Goal: Ask a question

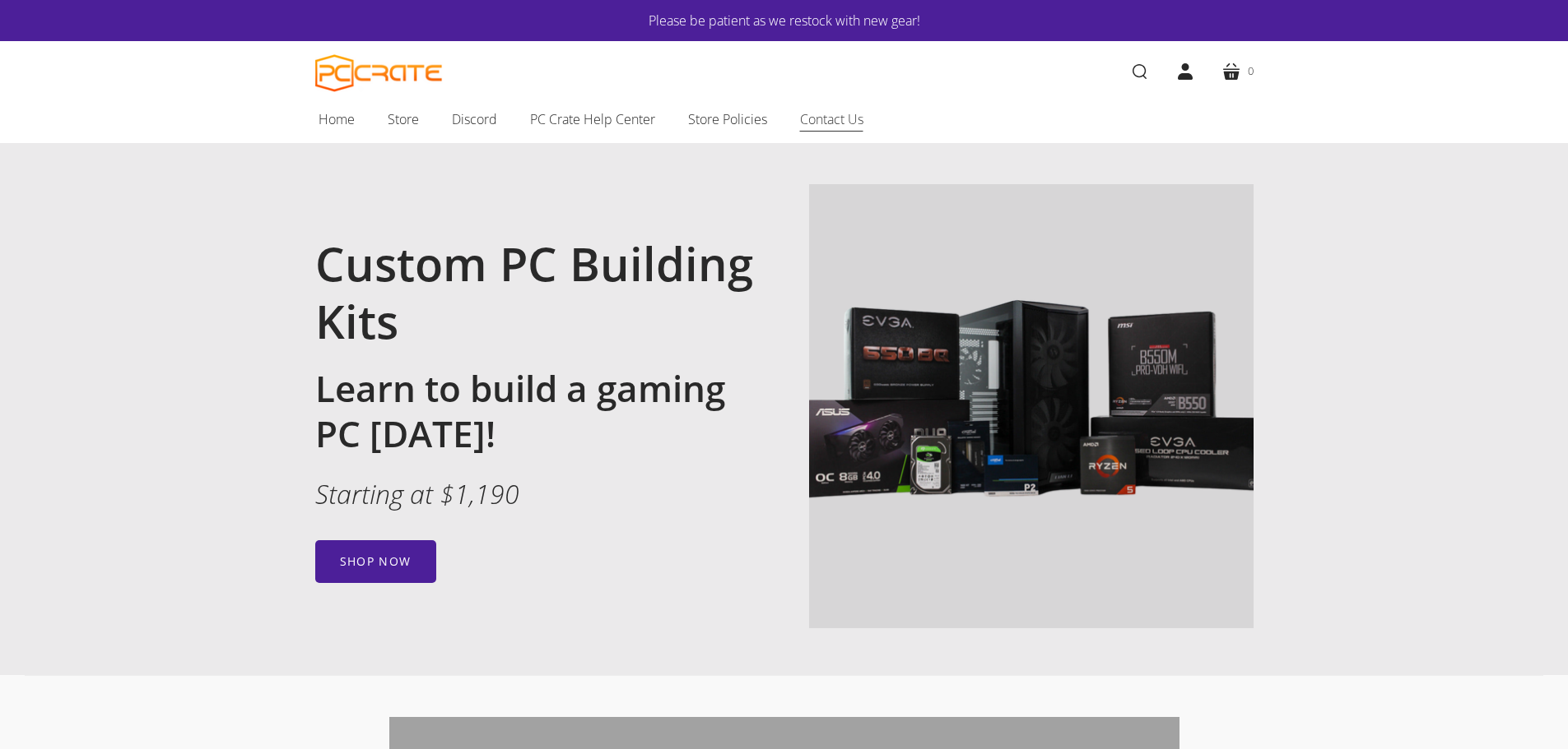
click at [845, 109] on span "Contact Us" at bounding box center [831, 119] width 63 height 21
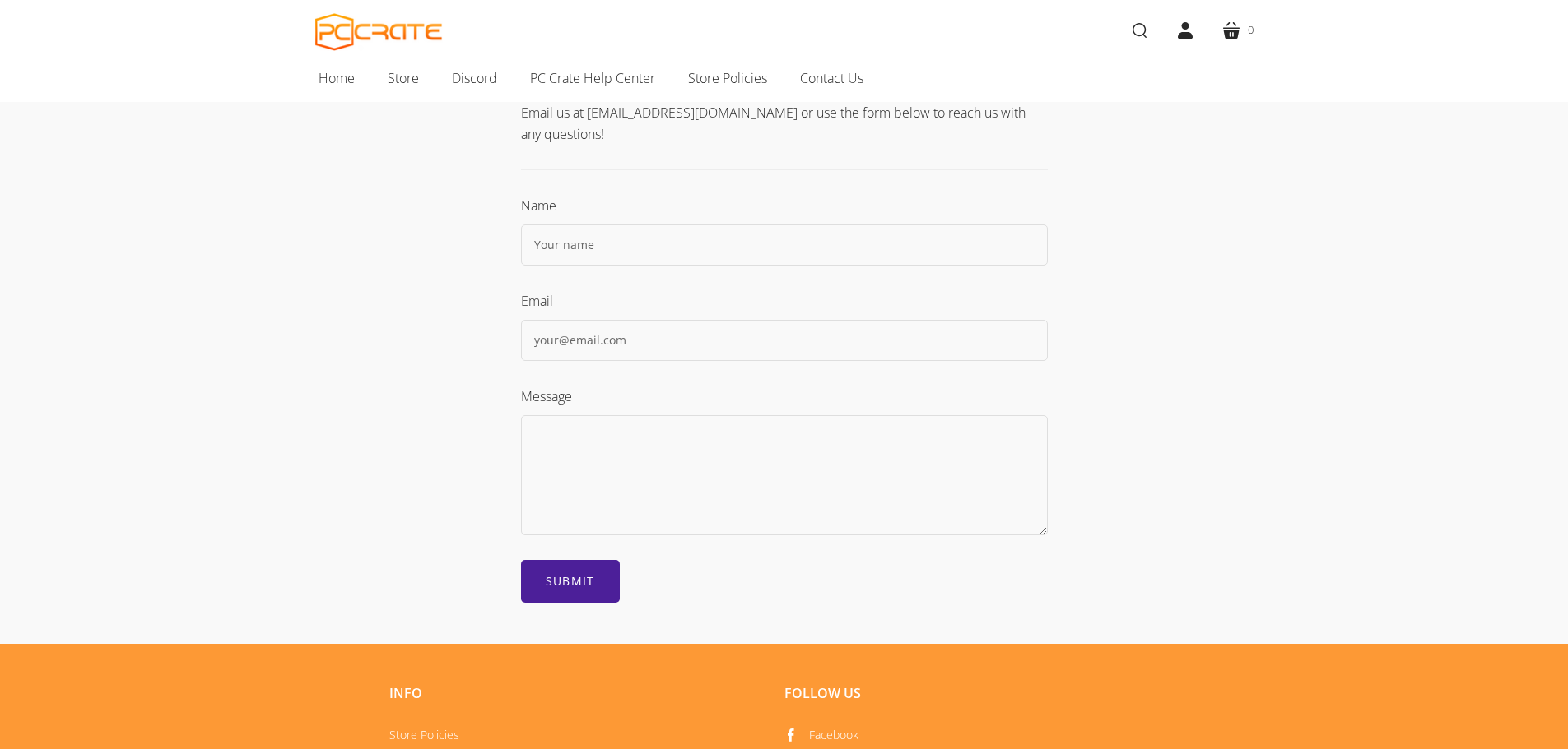
scroll to position [493, 0]
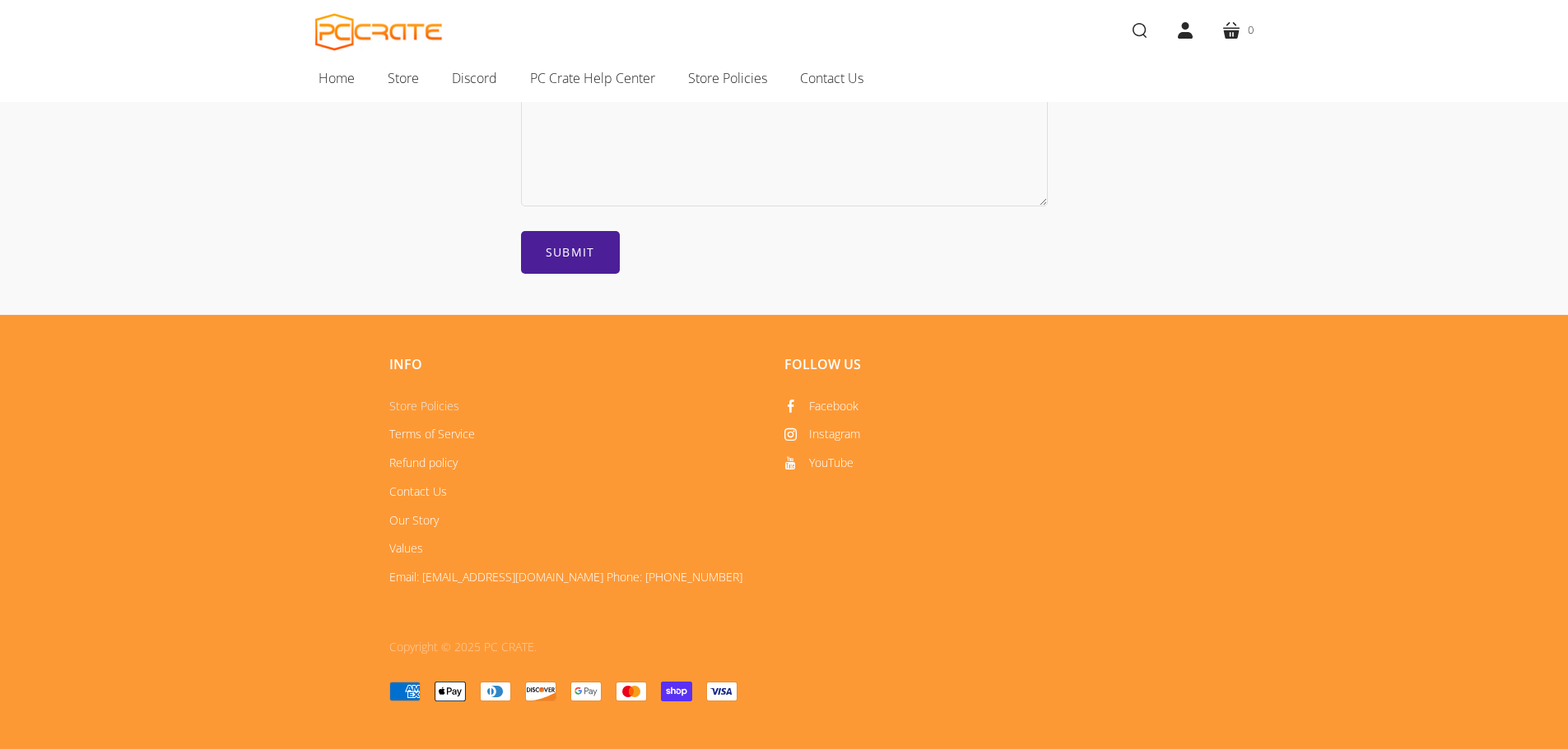
click at [415, 406] on link "Store Policies" at bounding box center [424, 406] width 70 height 16
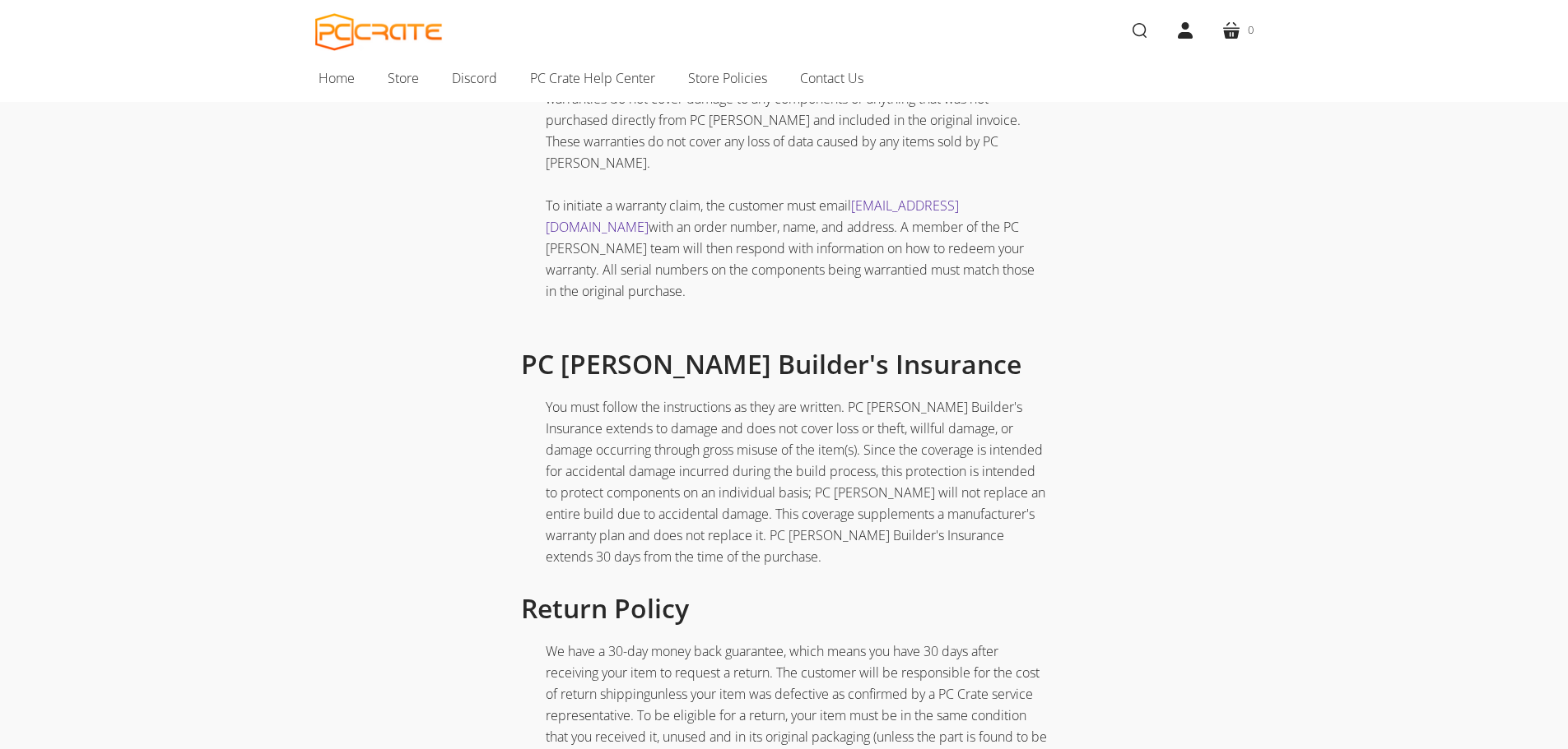
scroll to position [576, 0]
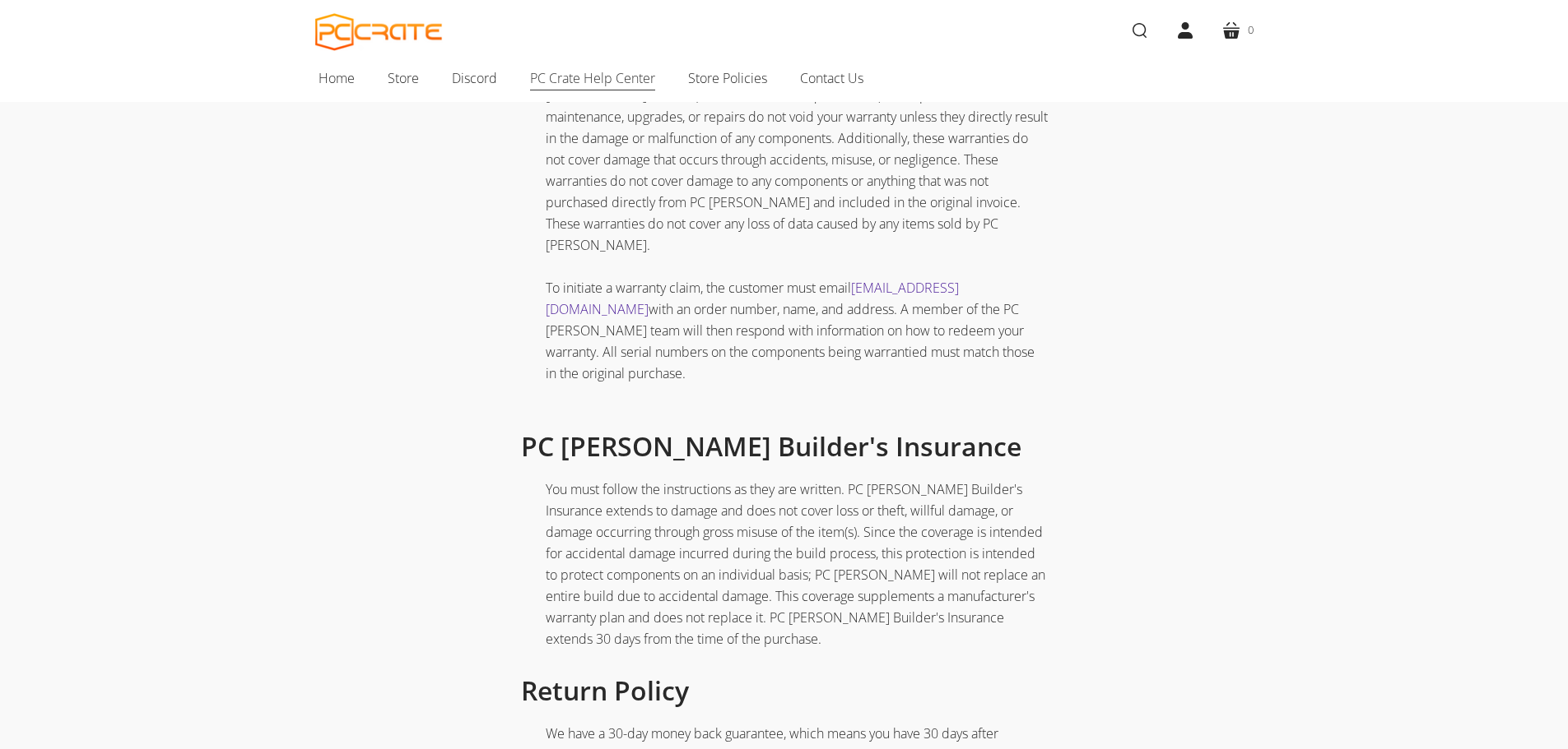
click at [561, 82] on span "PC Crate Help Center" at bounding box center [592, 77] width 125 height 21
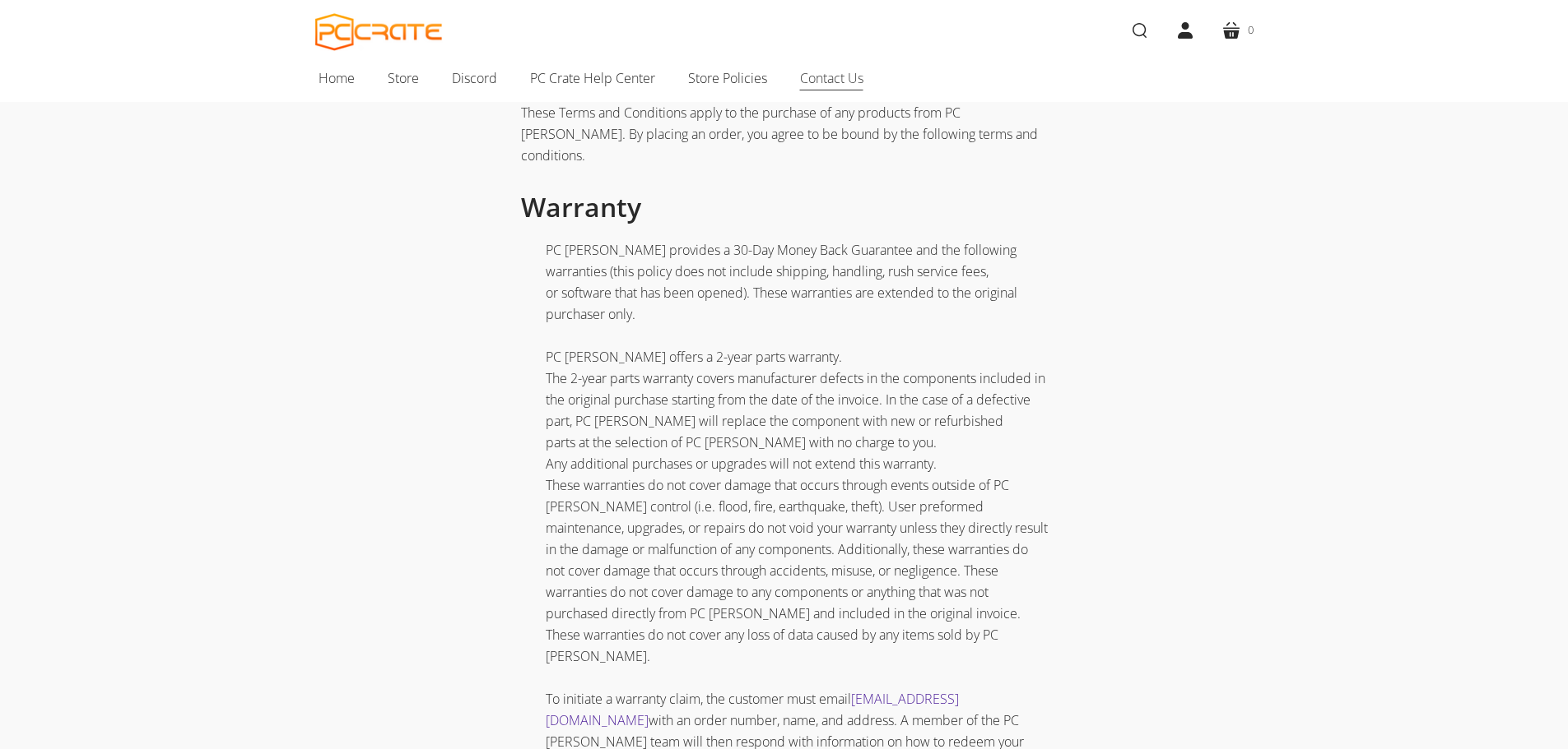
click at [843, 80] on span "Contact Us" at bounding box center [831, 77] width 63 height 21
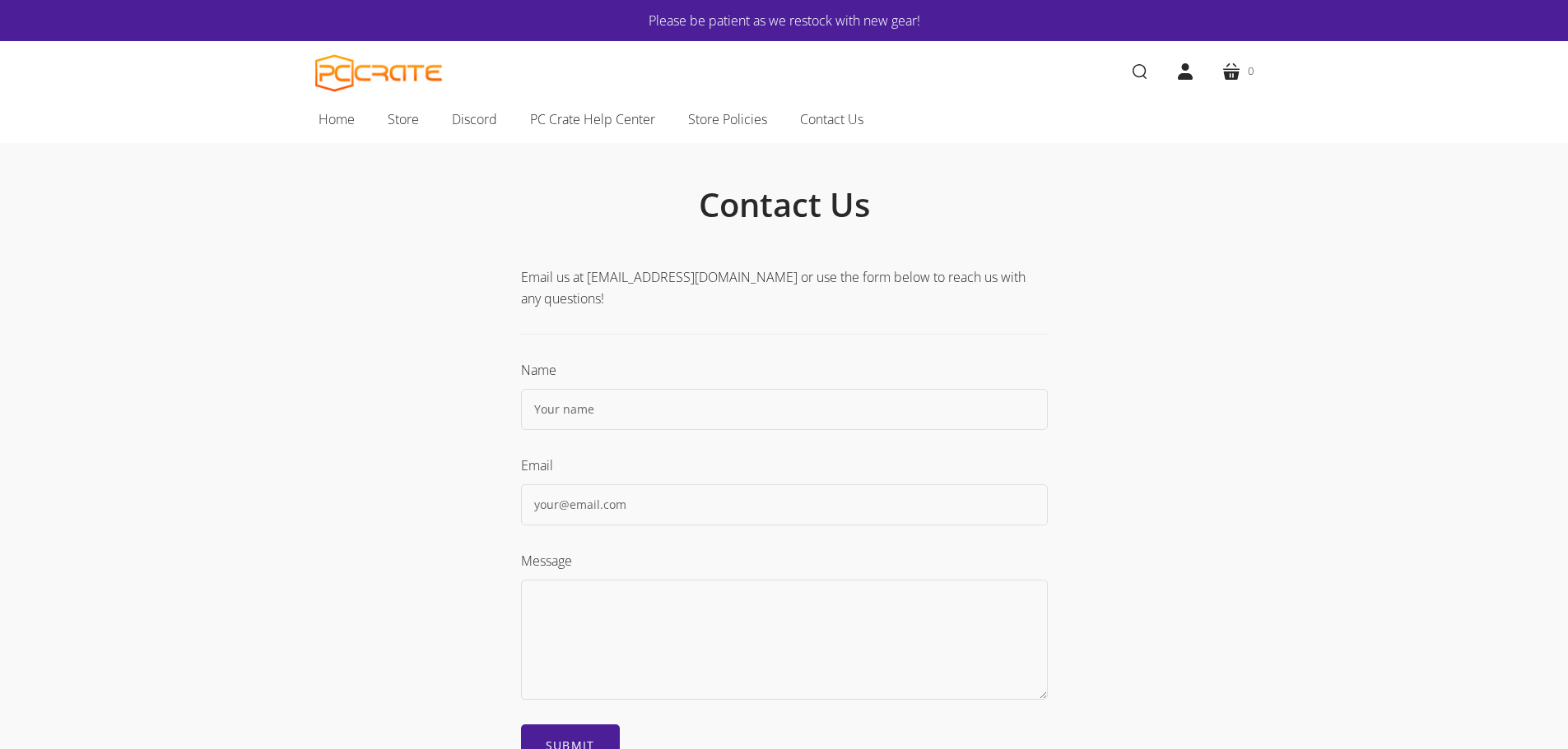
click at [654, 413] on input "text" at bounding box center [784, 409] width 526 height 41
type input "[PERSON_NAME] [PERSON_NAME]"
type input "[EMAIL_ADDRESS][DOMAIN_NAME]"
click at [602, 635] on textarea at bounding box center [784, 640] width 526 height 120
click at [712, 597] on textarea "Hi, do you accept purchase order from a high school?" at bounding box center [784, 640] width 526 height 120
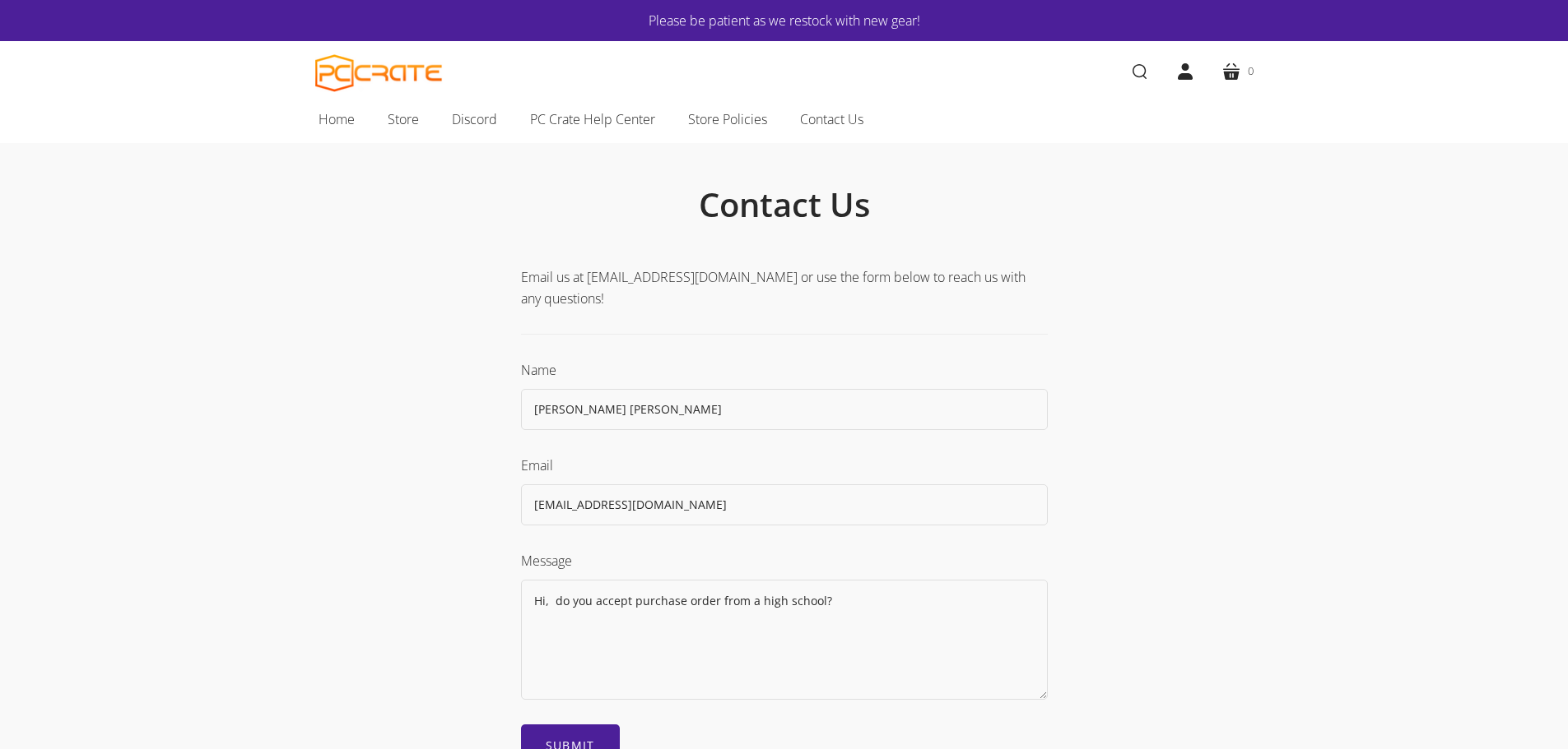
click at [590, 599] on textarea "Hi, do you accept purchase order from a high school?" at bounding box center [784, 640] width 526 height 120
click at [632, 599] on textarea "Hi, do you accept purchase order from a high school?" at bounding box center [784, 640] width 526 height 120
click at [632, 598] on textarea "Hi, do you accepta purchase order from a high school?" at bounding box center [784, 640] width 526 height 120
click at [830, 603] on textarea "Hi, do you accept a purchase order from a high school?" at bounding box center [784, 640] width 526 height 120
type textarea "Hi, do you accept a purchase order from a high school?"
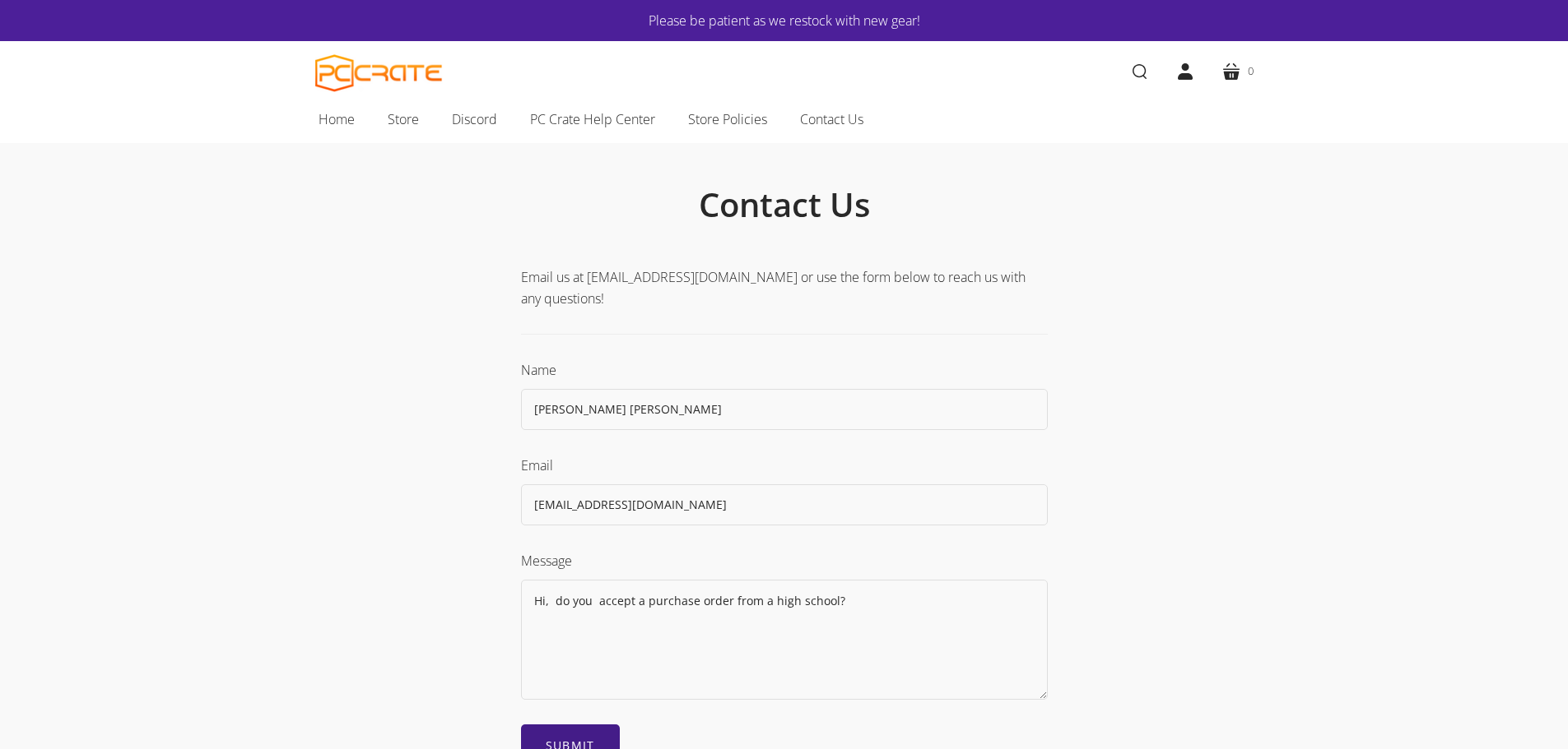
click at [582, 746] on input "Submit" at bounding box center [570, 746] width 99 height 43
click at [583, 741] on input "Submit" at bounding box center [570, 746] width 99 height 43
